Goal: Communication & Community: Ask a question

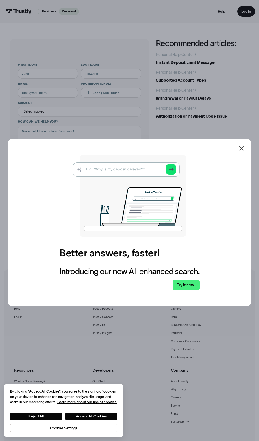
click at [242, 151] on icon at bounding box center [242, 148] width 6 height 6
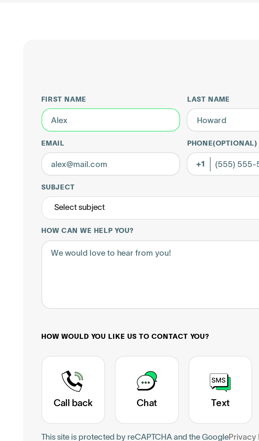
click at [30, 74] on input "First name" at bounding box center [48, 74] width 60 height 10
type input "[PERSON_NAME]"
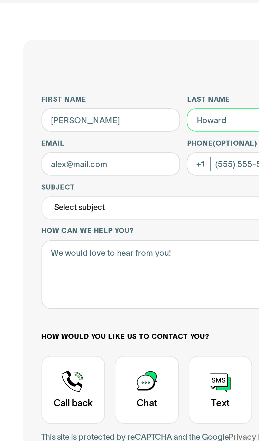
click at [101, 72] on input "Last name" at bounding box center [111, 74] width 60 height 10
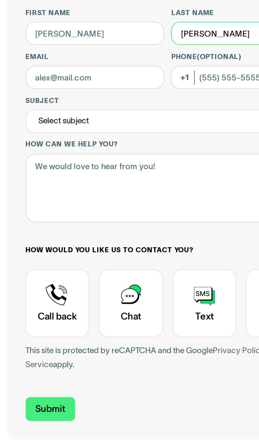
type input "[PERSON_NAME]"
click at [26, 85] on label "Email" at bounding box center [48, 84] width 60 height 4
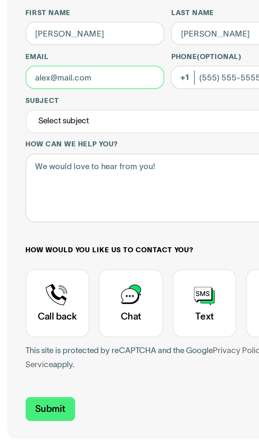
click at [26, 88] on input "Email" at bounding box center [48, 93] width 60 height 10
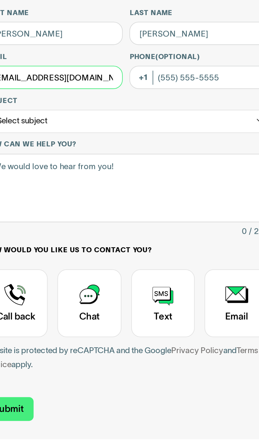
type input "[EMAIL_ADDRESS][DOMAIN_NAME]"
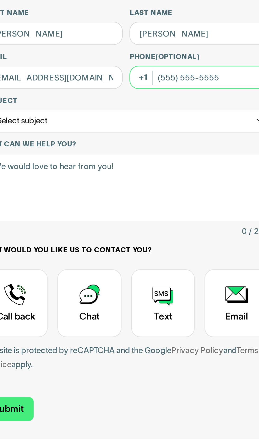
click at [129, 92] on input "Phone (Optional)" at bounding box center [111, 93] width 60 height 10
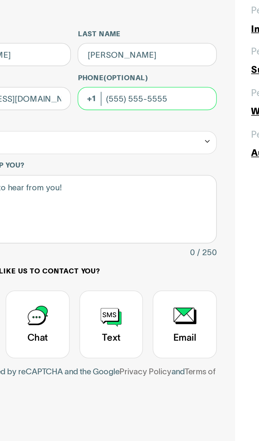
click at [131, 92] on input "Phone (Optional)" at bounding box center [111, 93] width 60 height 10
click at [124, 84] on label "Phone (Optional)" at bounding box center [111, 84] width 60 height 4
click at [124, 88] on input "Phone (Optional)" at bounding box center [111, 93] width 60 height 10
click at [124, 92] on input "Phone (Optional)" at bounding box center [111, 93] width 60 height 10
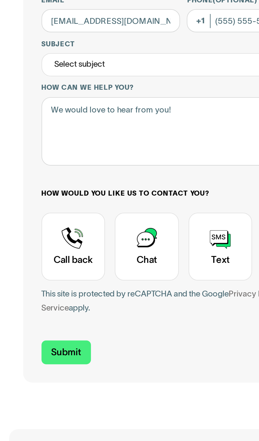
click at [84, 111] on div "Select subject" at bounding box center [79, 112] width 123 height 10
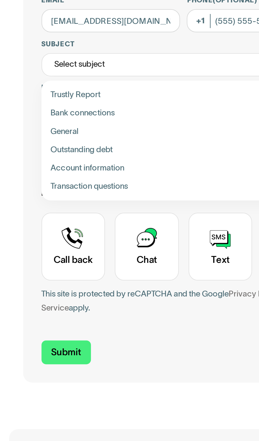
click at [21, 130] on label "Bank connections" at bounding box center [79, 133] width 119 height 8
type input "**********"
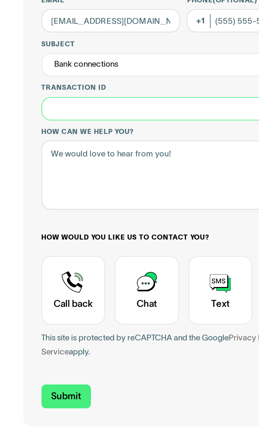
click at [27, 130] on input "Transaction ID" at bounding box center [79, 131] width 123 height 10
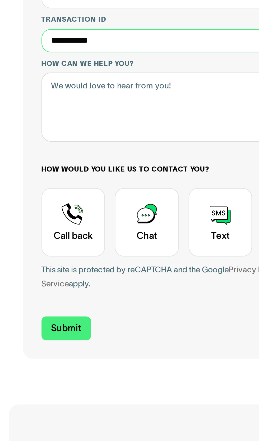
type input "**********"
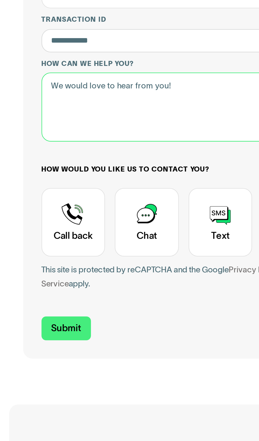
click at [83, 153] on textarea "How can we help you?" at bounding box center [79, 160] width 123 height 30
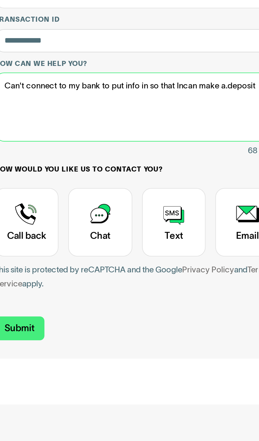
click at [104, 148] on textarea "Can't connect to my bank to put info in so that Incan make a.deposit" at bounding box center [79, 160] width 123 height 30
click at [103, 149] on textarea "Can't connect to my bank to put info in so that Incan make a.deposit" at bounding box center [79, 160] width 123 height 30
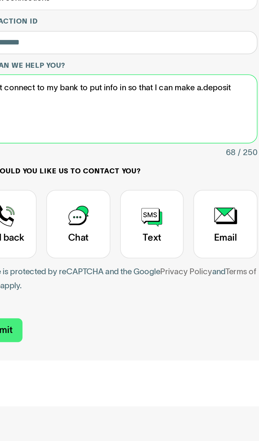
click at [135, 148] on textarea "Can't connect to my bank to put info in so that I can make a.deposit" at bounding box center [79, 160] width 123 height 30
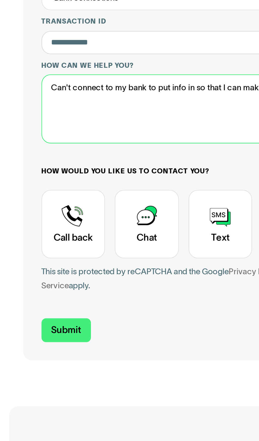
click at [78, 164] on textarea "Can't connect to my bank to put info in so that I can make a.deposit into" at bounding box center [79, 160] width 123 height 30
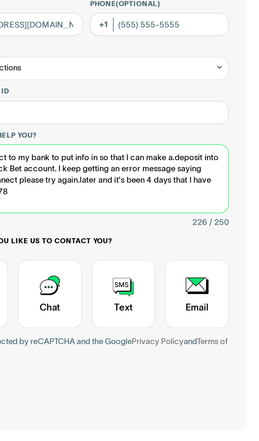
type textarea "Can't connect to my bank to put info in so that I can make a.deposit into my Ha…"
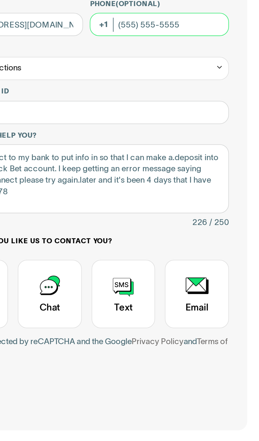
click at [93, 91] on input "Phone (Optional)" at bounding box center [111, 93] width 60 height 10
type input "7"
type input "1"
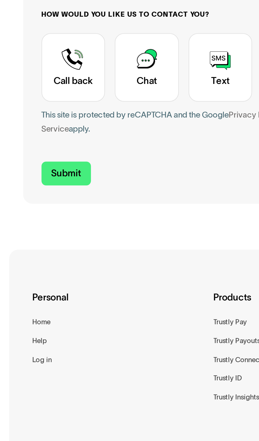
click at [28, 206] on div "Contact Trustly Support" at bounding box center [32, 209] width 28 height 29
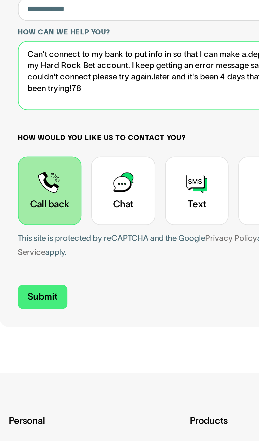
click at [70, 163] on textarea "Can't connect to my bank to put info in so that I can make a.deposit into my Ha…" at bounding box center [79, 160] width 123 height 30
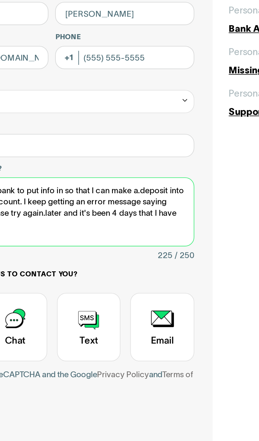
type textarea "Can't connect to my bank to put info in so that I can make a.deposit into my Ha…"
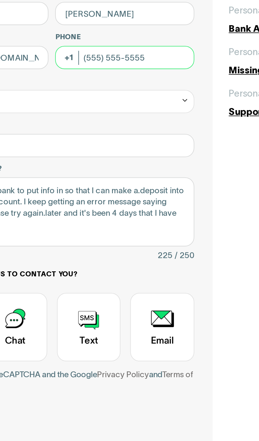
click at [97, 93] on input "Phone (Optional)" at bounding box center [111, 93] width 60 height 10
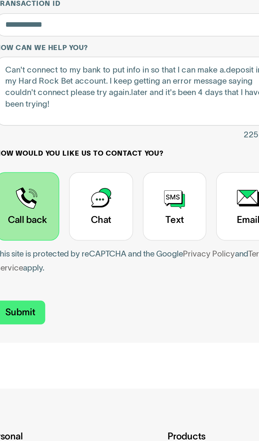
type input "[PHONE_NUMBER]"
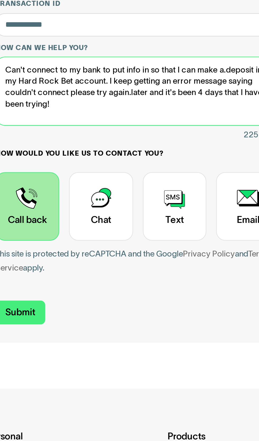
click at [68, 164] on textarea "Can't connect to my bank to put info in so that I can make a.deposit into my Ha…" at bounding box center [79, 160] width 123 height 30
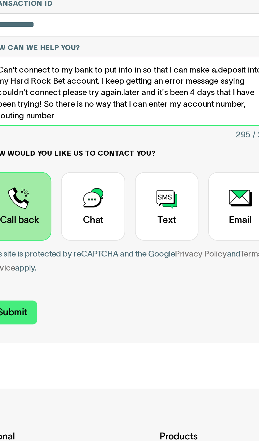
click at [49, 170] on textarea "Can't connect to my bank to put info in so that I can make a.deposit into my Ha…" at bounding box center [79, 160] width 123 height 30
click at [46, 168] on textarea "Can't connect to my bank to put info in so that I can make a.deposit into my Ha…" at bounding box center [79, 160] width 123 height 30
click at [64, 170] on textarea "Can't connect to my bank to put info in so that I can make a.deposit into my Ha…" at bounding box center [79, 160] width 123 height 30
click at [66, 169] on textarea "Can't connect to my bank to put info in so that I can make a.deposit into my Ha…" at bounding box center [79, 160] width 123 height 30
click at [77, 171] on textarea "Can't connect to my bank to put info in so that I can make a.deposit into my Ha…" at bounding box center [79, 160] width 123 height 30
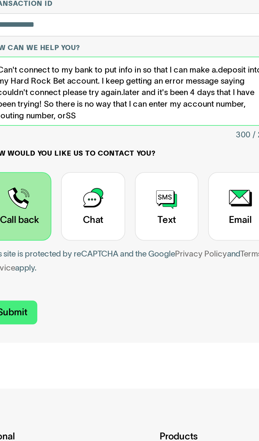
click at [67, 167] on textarea "Can't connect to my bank to put info in so that I can make a.deposit into my Ha…" at bounding box center [79, 160] width 123 height 30
click at [63, 172] on textarea "Can't connect to my bank to put info in so that I can make a.deposit into my Ha…" at bounding box center [79, 160] width 123 height 30
click at [68, 172] on textarea "Can't connect to my bank to put info in so that I can make a.deposit into my Ha…" at bounding box center [79, 160] width 123 height 30
type textarea "Can't connect to my bank to put info in so that I can make a.deposit into my Ha…"
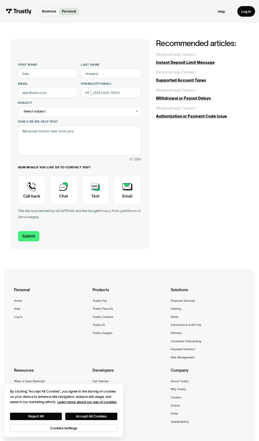
click at [32, 64] on label "First name" at bounding box center [48, 65] width 60 height 4
click at [32, 69] on input "First name" at bounding box center [48, 74] width 60 height 10
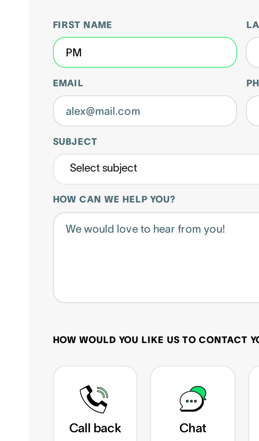
type input "P"
click at [61, 74] on input "First name" at bounding box center [48, 74] width 60 height 10
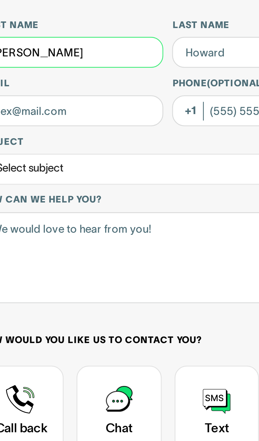
type input "[PERSON_NAME]"
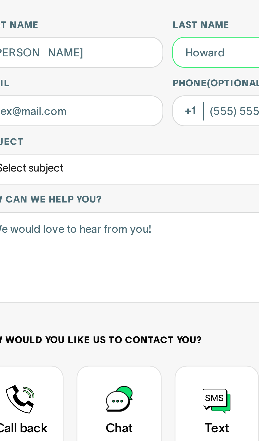
click at [97, 73] on input "Last name" at bounding box center [111, 74] width 60 height 10
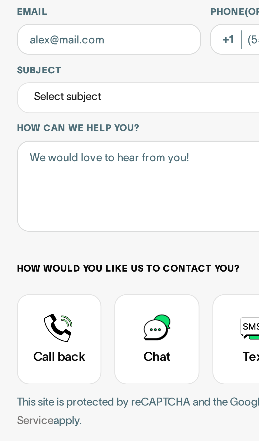
type input "[PERSON_NAME]"
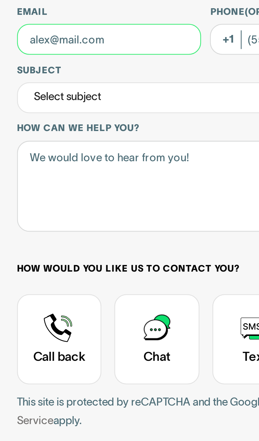
click at [63, 91] on input "Email" at bounding box center [48, 93] width 60 height 10
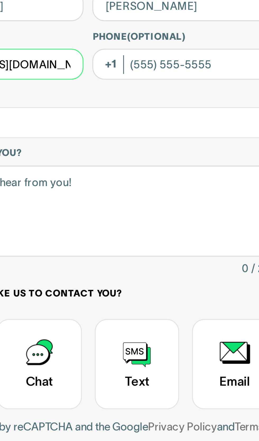
type input "[EMAIL_ADDRESS][DOMAIN_NAME]"
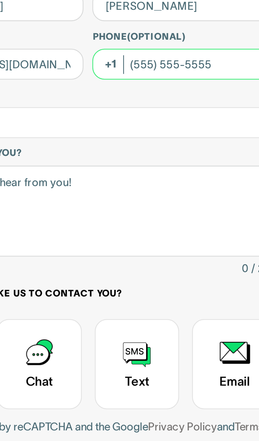
click at [111, 92] on input "Phone (Optional)" at bounding box center [111, 93] width 60 height 10
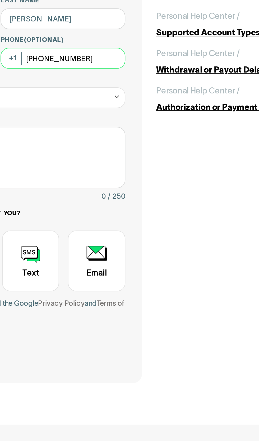
type input "[PHONE_NUMBER]"
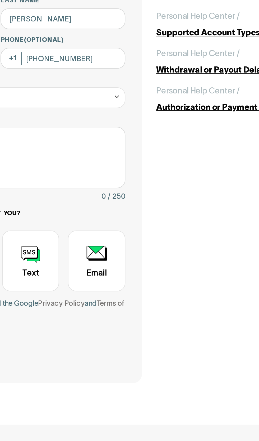
click at [141, 108] on div "Select subject Trustly Report Bank connections General Outstanding debt Account…" at bounding box center [79, 112] width 123 height 10
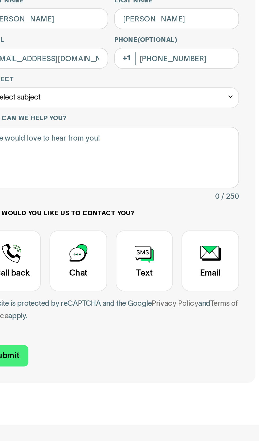
click at [135, 108] on div "Select subject" at bounding box center [79, 112] width 123 height 10
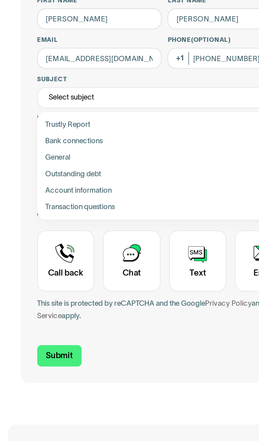
click at [23, 129] on label "Bank connections" at bounding box center [79, 133] width 119 height 8
type input "**********"
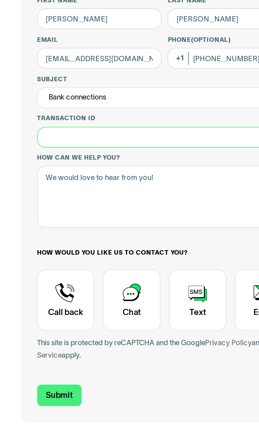
click at [29, 130] on input "Transaction ID" at bounding box center [79, 131] width 123 height 10
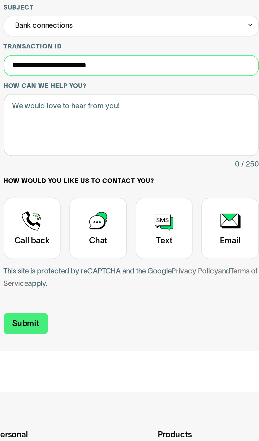
type input "**********"
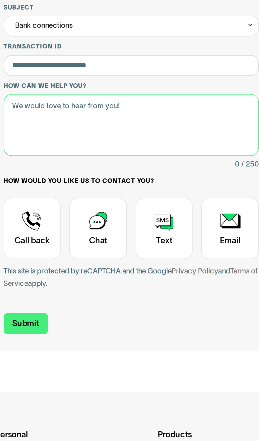
click at [96, 153] on textarea "How can we help you?" at bounding box center [79, 160] width 123 height 30
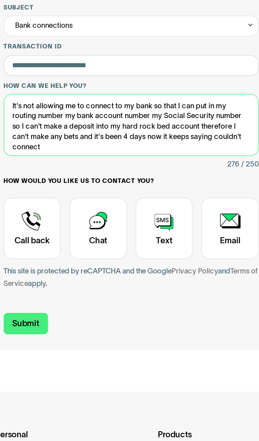
click at [42, 165] on textarea "It's not allowing me to connect to my bank so that I can put in my routing numb…" at bounding box center [79, 160] width 123 height 30
click at [38, 172] on textarea "It's not allowing me to connect to my bank so that I can put in my routing numb…" at bounding box center [79, 160] width 123 height 30
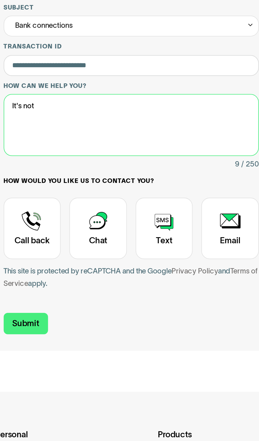
type textarea "It's"
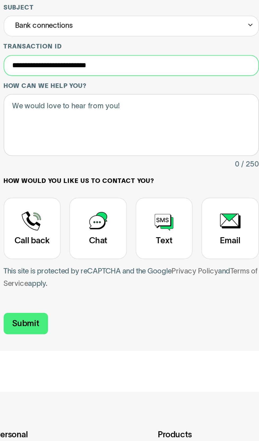
click at [119, 130] on input "**********" at bounding box center [79, 131] width 123 height 10
type input "*****"
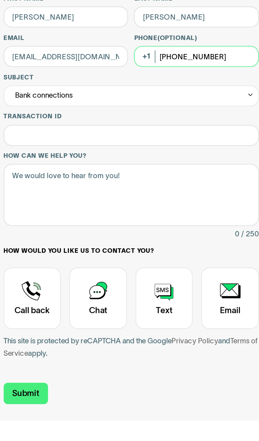
click at [131, 92] on input "[PHONE_NUMBER]" at bounding box center [111, 93] width 60 height 10
type input "7"
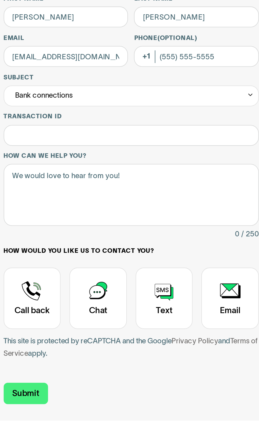
click at [55, 104] on label "Subject" at bounding box center [79, 103] width 123 height 4
click at [55, 107] on input "**********" at bounding box center [79, 112] width 123 height 10
click at [57, 103] on label "Subject" at bounding box center [79, 103] width 123 height 4
click at [57, 107] on input "**********" at bounding box center [79, 112] width 123 height 10
click at [56, 113] on div "Bank connections" at bounding box center [79, 112] width 123 height 10
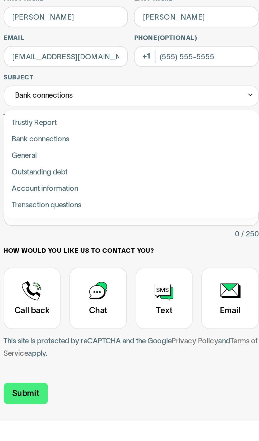
click at [53, 113] on div "Bank connections" at bounding box center [79, 112] width 123 height 10
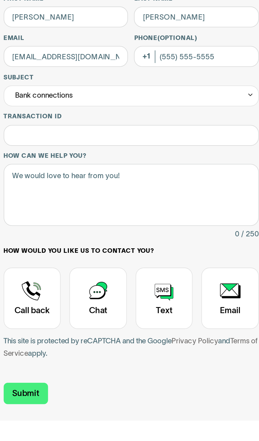
click at [54, 107] on div "Bank connections" at bounding box center [79, 112] width 123 height 10
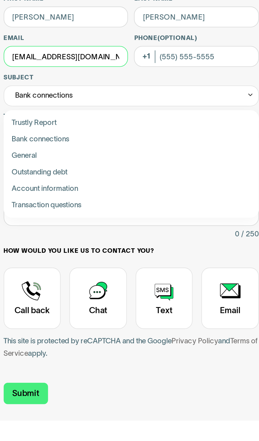
click at [65, 92] on input "[EMAIL_ADDRESS][DOMAIN_NAME]" at bounding box center [48, 93] width 60 height 10
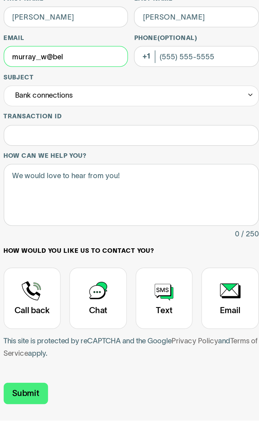
type input "murray_w@be"
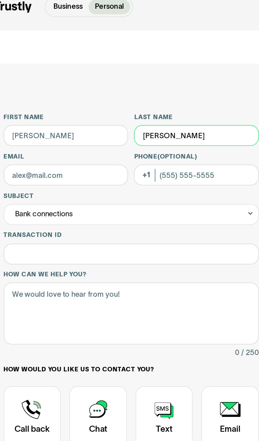
click at [120, 74] on input "[PERSON_NAME]" at bounding box center [111, 74] width 60 height 10
type input "M"
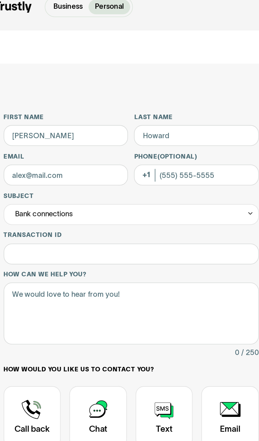
click at [37, 66] on label "First name" at bounding box center [48, 65] width 60 height 4
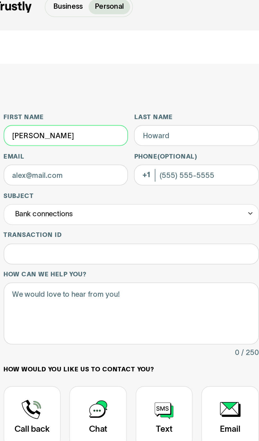
click at [37, 69] on input "[PERSON_NAME]" at bounding box center [48, 74] width 60 height 10
type input "W"
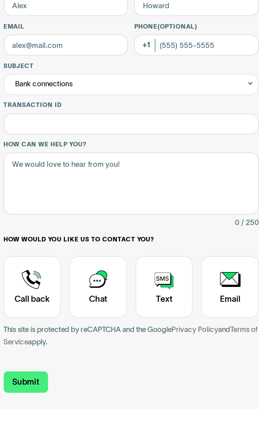
click at [135, 111] on div "Bank connections" at bounding box center [79, 112] width 123 height 10
